Goal: Navigation & Orientation: Go to known website

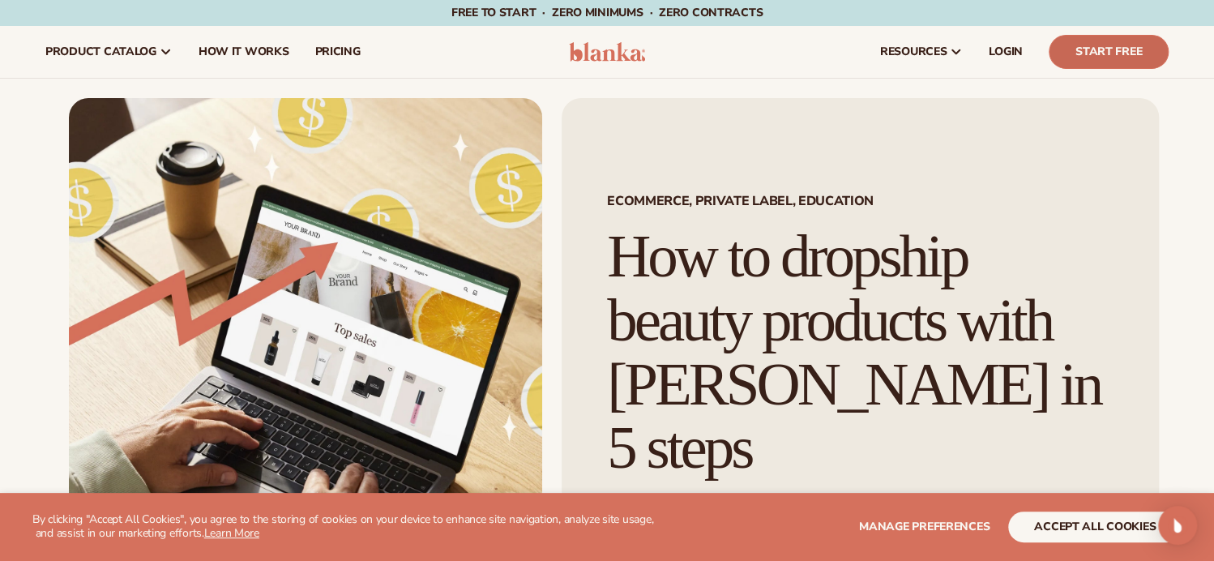
click at [1125, 60] on link "Start Free" at bounding box center [1108, 52] width 120 height 34
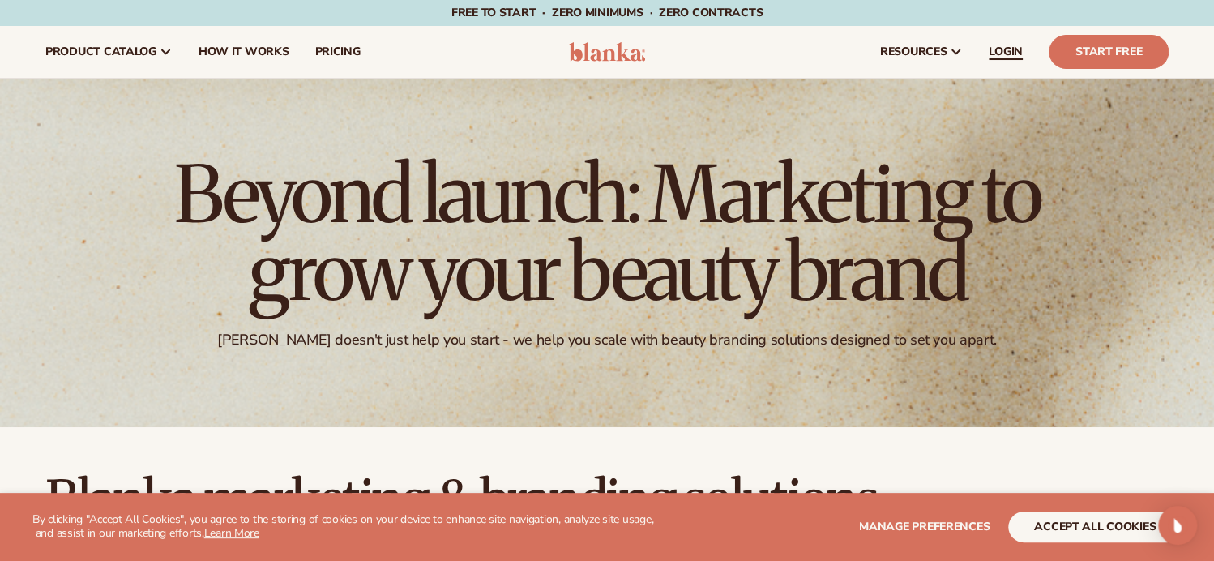
click at [1019, 58] on span "LOGIN" at bounding box center [1006, 51] width 34 height 13
